Goal: Task Accomplishment & Management: Use online tool/utility

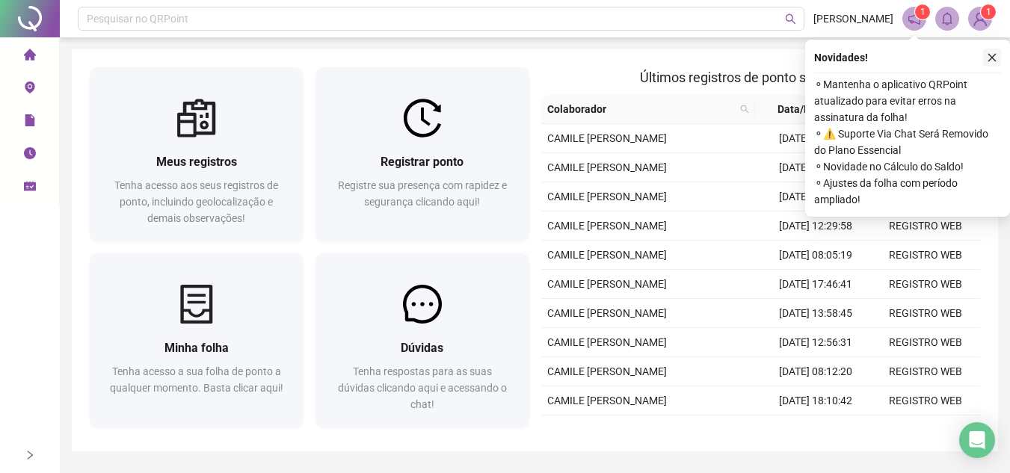
click at [992, 56] on icon "close" at bounding box center [992, 57] width 10 height 10
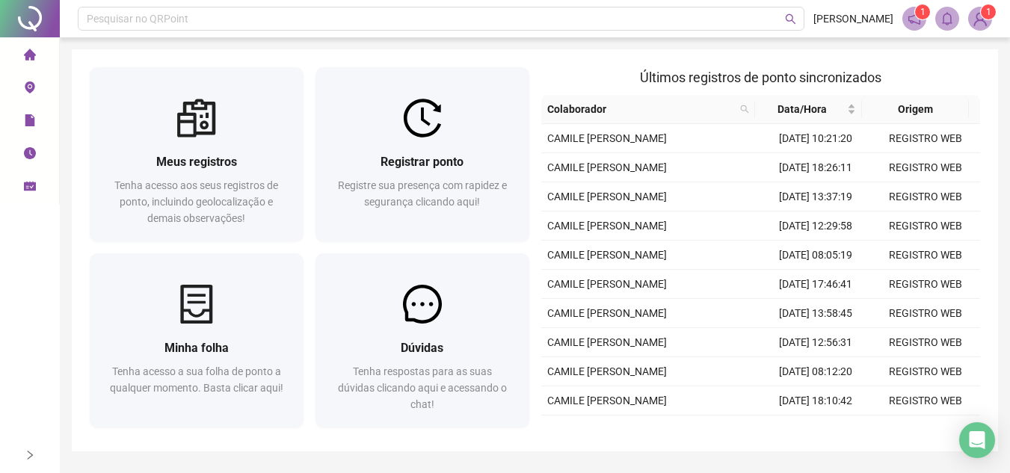
drag, startPoint x: 996, startPoint y: 48, endPoint x: 999, endPoint y: 76, distance: 28.6
click at [999, 76] on div "Pesquisar no QRPoint [PERSON_NAME] 1 1 Meus registros Tenha acesso aos seus reg…" at bounding box center [535, 258] width 950 height 516
drag, startPoint x: 1001, startPoint y: 90, endPoint x: 994, endPoint y: 144, distance: 53.6
click at [994, 144] on div "Pesquisar no QRPoint [PERSON_NAME] 1 1 Meus registros Tenha acesso aos seus reg…" at bounding box center [535, 258] width 950 height 516
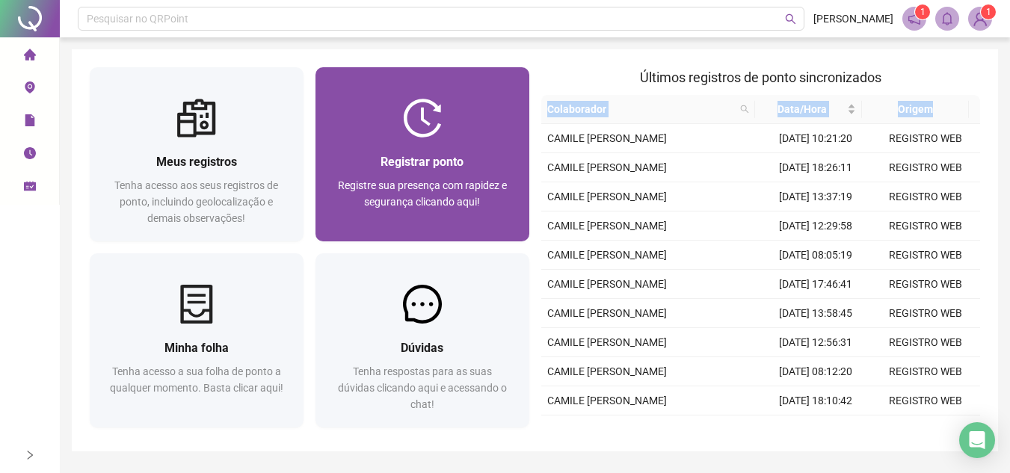
click at [510, 132] on div at bounding box center [423, 118] width 214 height 39
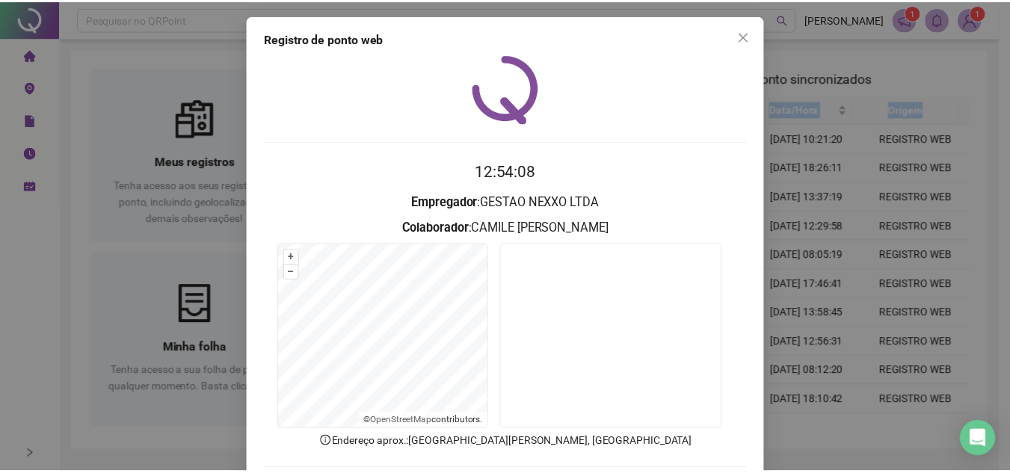
scroll to position [78, 0]
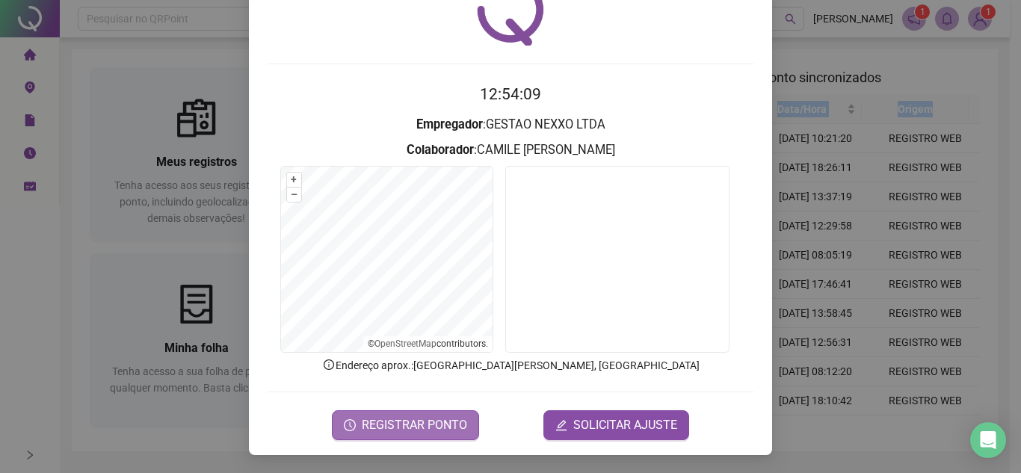
click at [443, 436] on button "REGISTRAR PONTO" at bounding box center [405, 425] width 147 height 30
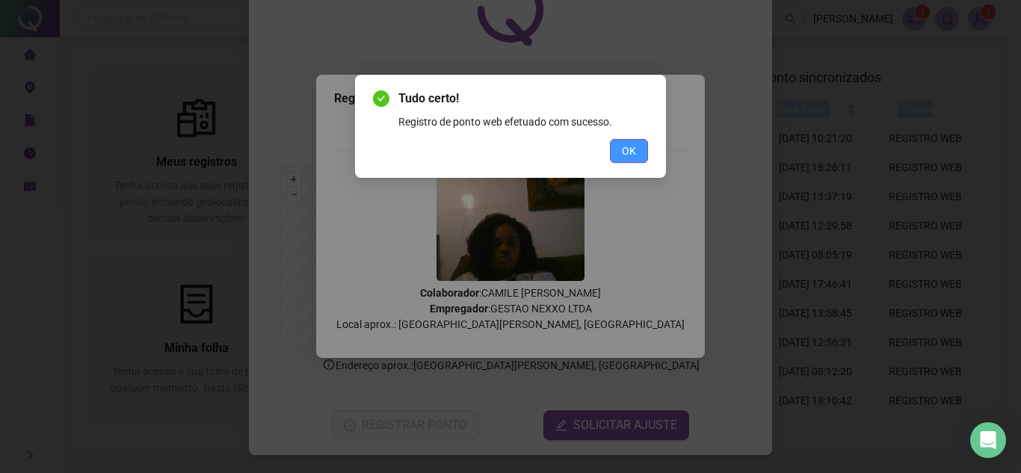
click at [644, 159] on button "OK" at bounding box center [629, 151] width 38 height 24
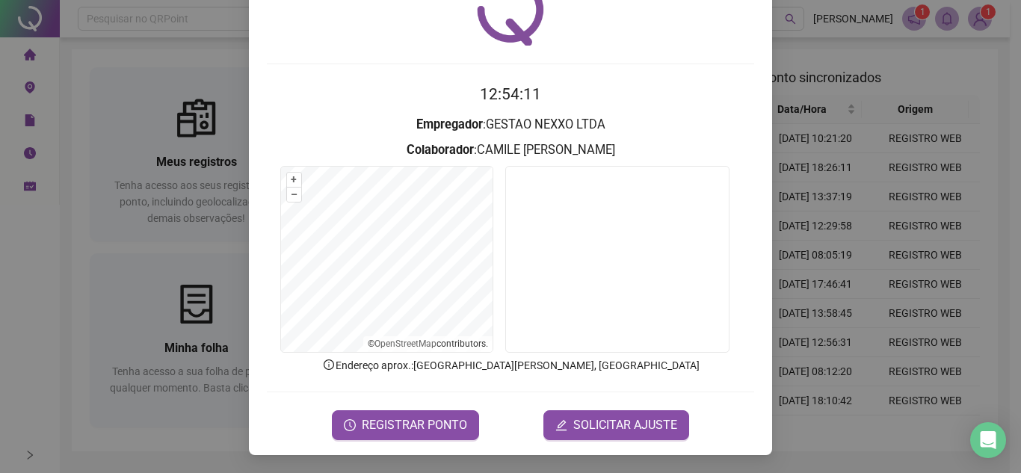
click at [917, 173] on div "Registro de ponto web 12:54:11 Empregador : GESTAO NEXXO LTDA Colaborador : CAM…" at bounding box center [510, 236] width 1021 height 473
